Goal: Navigation & Orientation: Find specific page/section

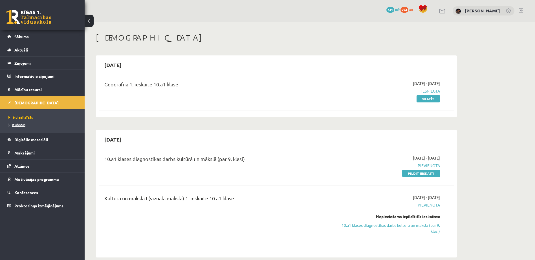
click at [16, 123] on span "Izlabotās" at bounding box center [16, 125] width 17 height 5
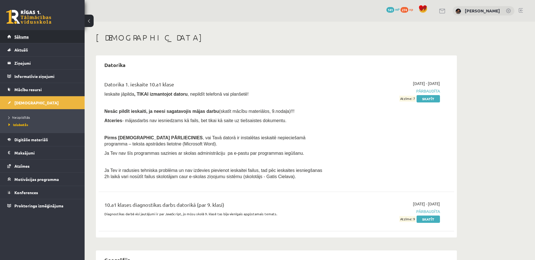
click at [19, 38] on span "Sākums" at bounding box center [21, 36] width 14 height 5
